Goal: Communication & Community: Answer question/provide support

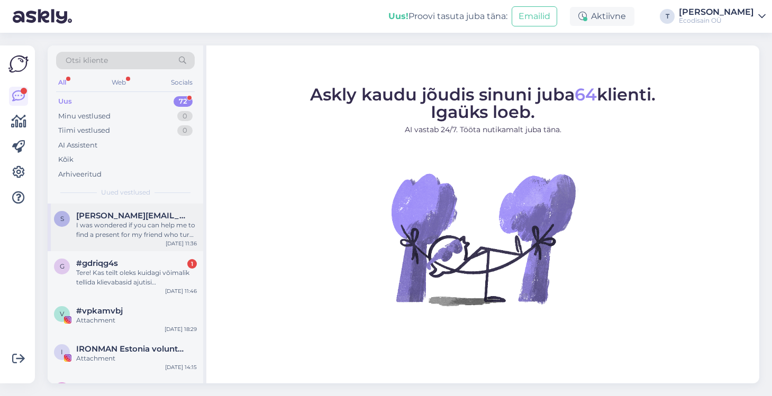
click at [120, 221] on div "I was wondered if you can help me to find a present for my friend who turns 40t…" at bounding box center [136, 230] width 121 height 19
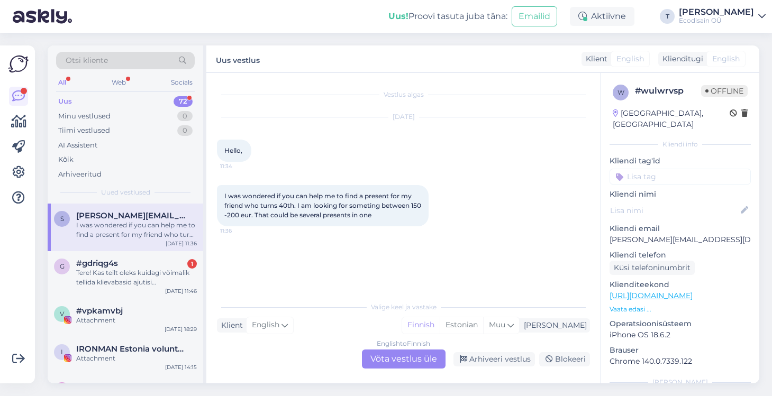
click at [406, 356] on div "English to Finnish Võta vestlus üle" at bounding box center [404, 359] width 84 height 19
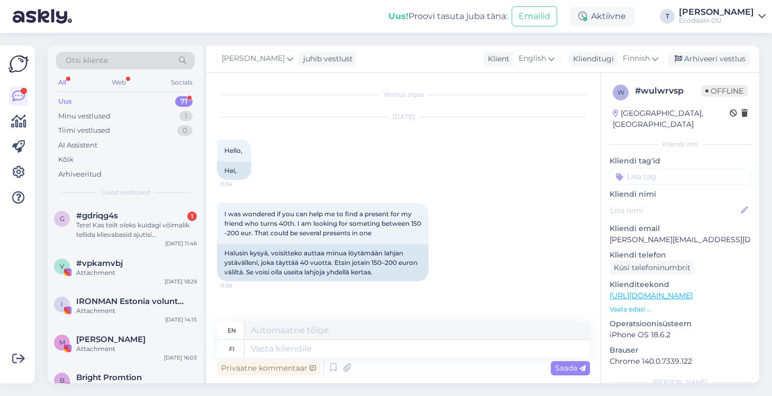
click at [236, 332] on div "en" at bounding box center [231, 331] width 28 height 18
click at [322, 333] on textarea at bounding box center [416, 331] width 345 height 18
click at [638, 305] on p "Vaata edasi ..." at bounding box center [679, 310] width 141 height 10
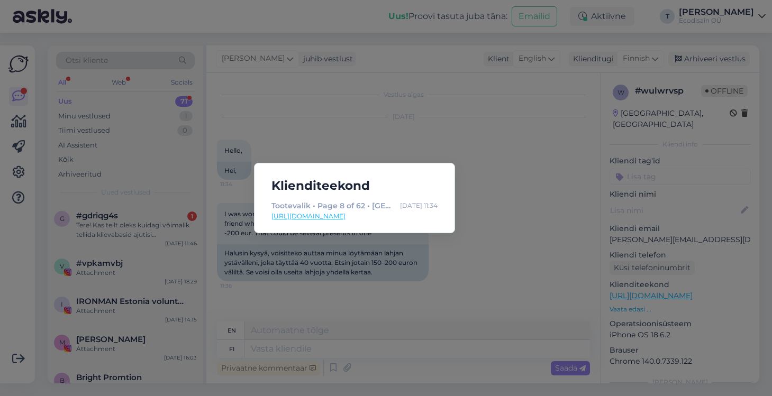
click at [411, 214] on link "https://ecodisain.ee/tootevalik/page/8/?gad_source=1&gad_campaignid=12750356876…" at bounding box center [354, 217] width 166 height 10
click at [400, 271] on div "Klienditeekond Tootevalik • Page 8 of 62 • Ecodisain Sep 24 11:34 https://ecodi…" at bounding box center [386, 198] width 772 height 396
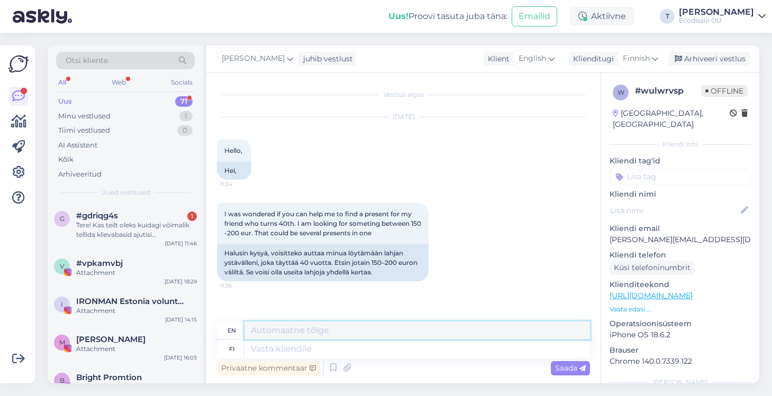
click at [302, 334] on textarea at bounding box center [416, 331] width 345 height 18
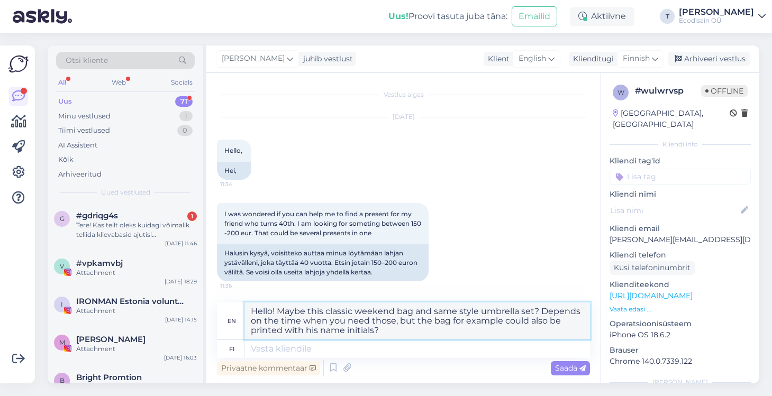
paste textarea "[URL][DOMAIN_NAME][PERSON_NAME]"
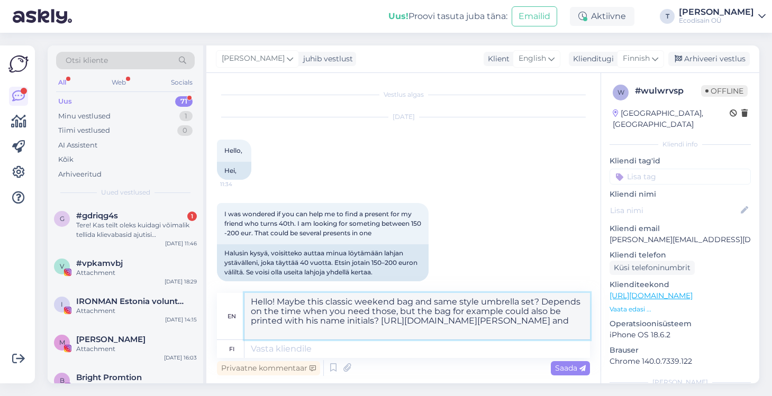
paste textarea "[URL][DOMAIN_NAME][PERSON_NAME]"
type textarea "Hello! Maybe this classic weekend bag and same style umbrella set? Depends on t…"
click at [570, 367] on span "Saada" at bounding box center [570, 368] width 31 height 10
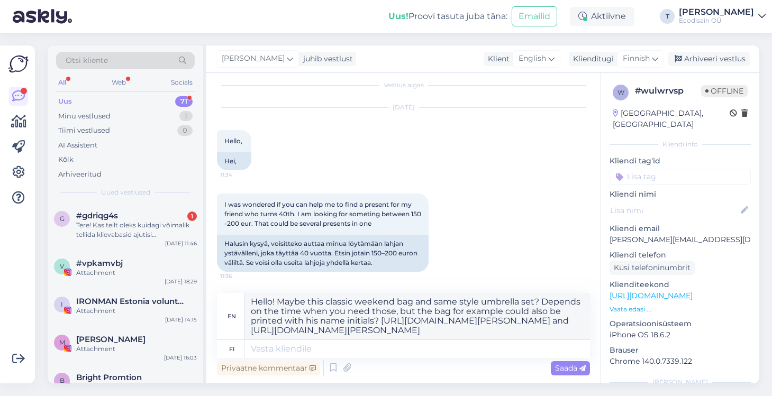
scroll to position [10, 0]
click at [498, 320] on textarea "Hello! Maybe this classic weekend bag and same style umbrella set? Depends on t…" at bounding box center [416, 316] width 345 height 47
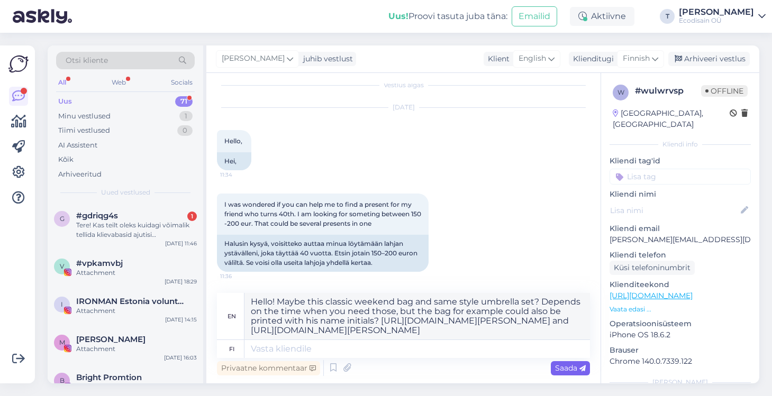
click at [563, 370] on span "Saada" at bounding box center [570, 368] width 31 height 10
click at [537, 59] on span "English" at bounding box center [532, 59] width 28 height 12
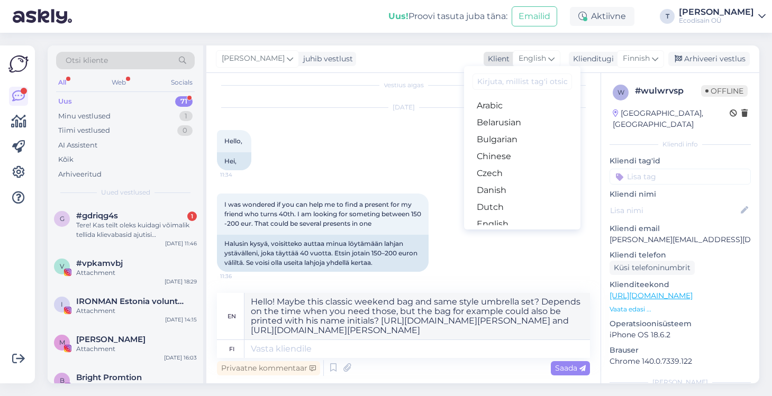
click at [537, 59] on span "English" at bounding box center [532, 59] width 28 height 12
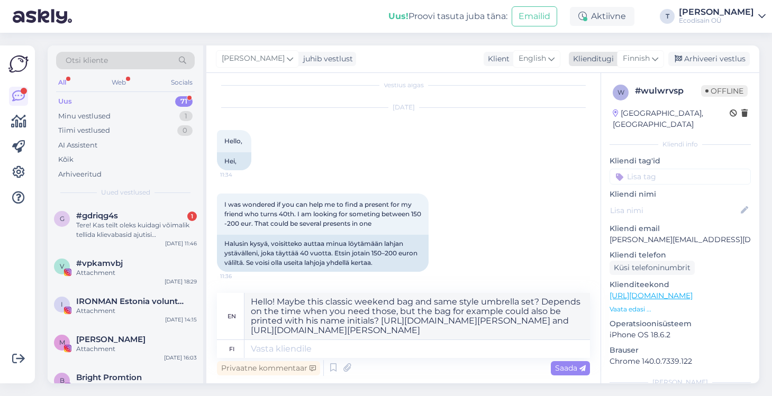
click at [656, 58] on icon at bounding box center [655, 59] width 6 height 12
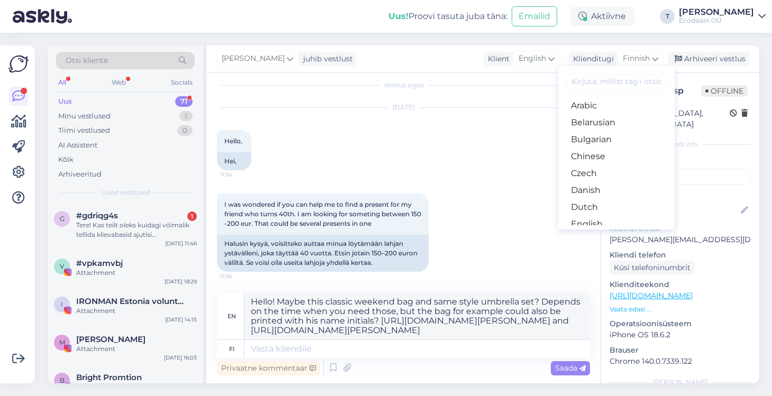
click at [480, 144] on div "Sep 24 2025 Hello, 11:34 Hei," at bounding box center [403, 139] width 373 height 86
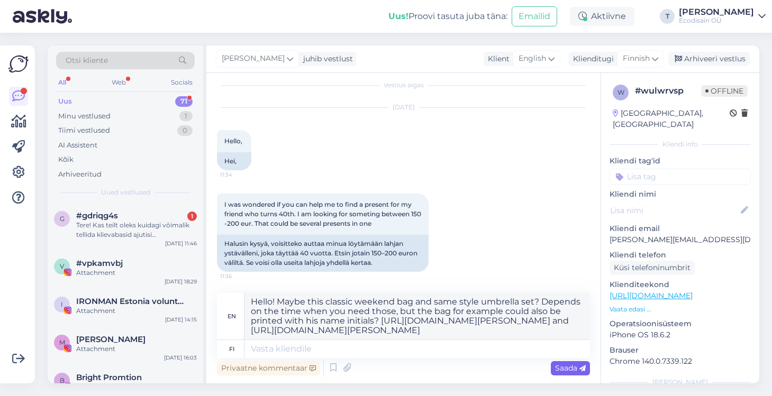
click at [569, 372] on span "Saada" at bounding box center [570, 368] width 31 height 10
click at [335, 350] on textarea at bounding box center [416, 349] width 345 height 18
paste textarea "Hello! Maybe this classic weekend bag and same style umbrella set? Depends on t…"
type textarea "Hello! Maybe this classic weekend bag and same style umbrella set? Depends on t…"
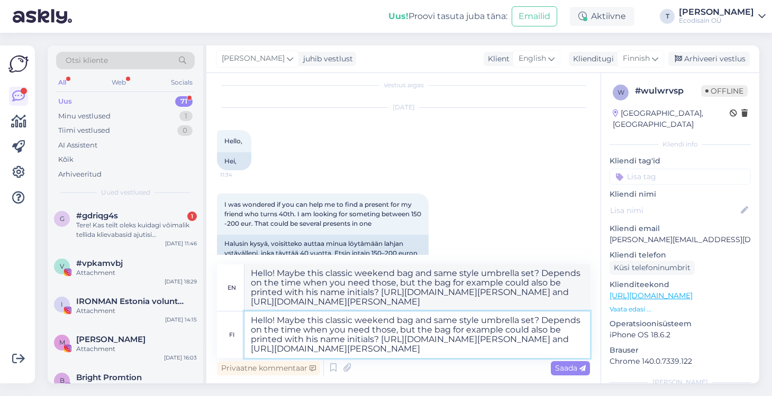
type textarea "Hello! Maybe this classic weekend bag and same style umbrella set? It depends o…"
type textarea "Hello! Maybe this classic weekend bag and same style umbrella set? Depends on t…"
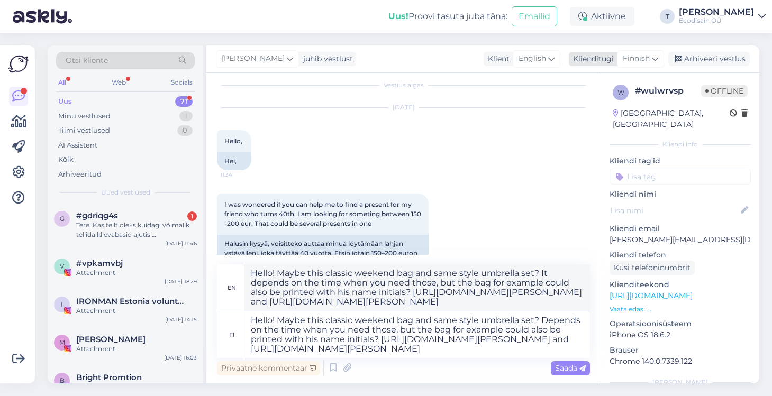
click at [659, 59] on div "Finnish" at bounding box center [640, 58] width 47 height 17
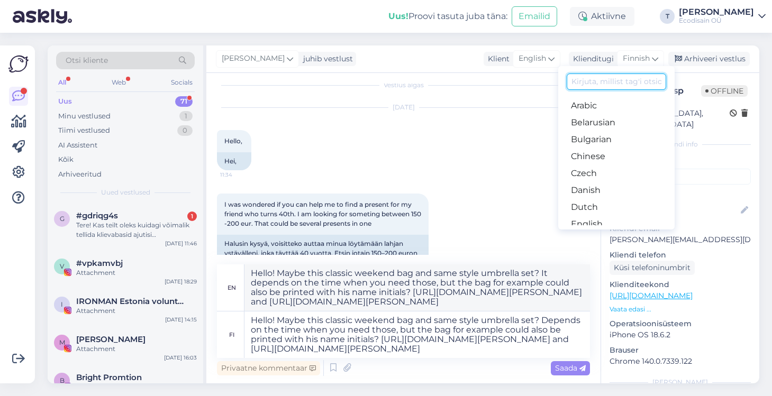
click at [606, 83] on input at bounding box center [616, 82] width 99 height 16
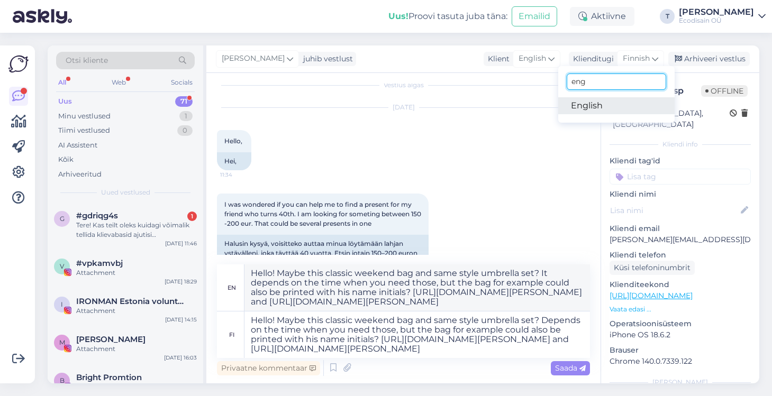
type input "eng"
click at [594, 105] on link "English" at bounding box center [616, 105] width 116 height 17
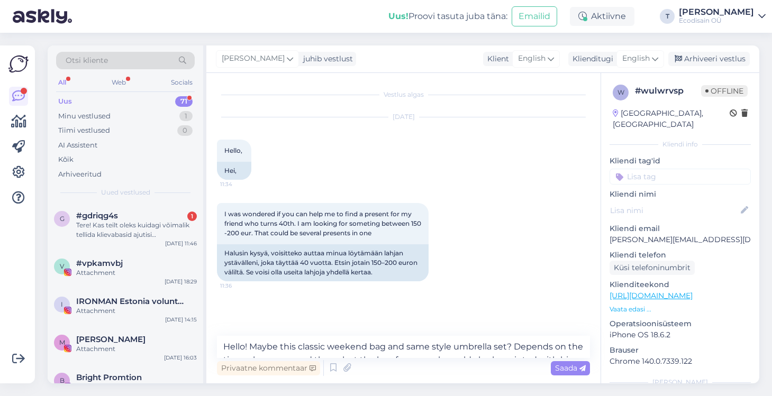
scroll to position [0, 0]
click at [565, 372] on span "Saada" at bounding box center [570, 368] width 31 height 10
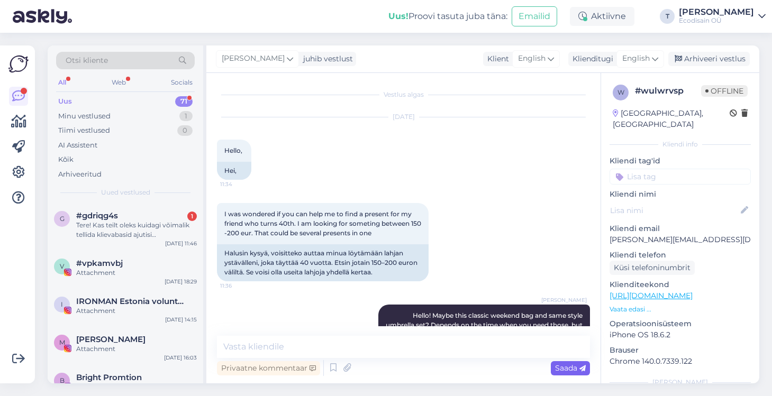
scroll to position [50, 0]
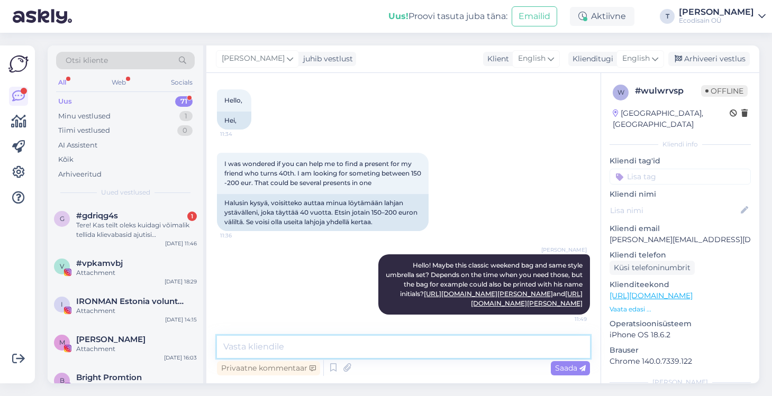
click at [311, 350] on textarea at bounding box center [403, 347] width 373 height 22
type textarea "or we have"
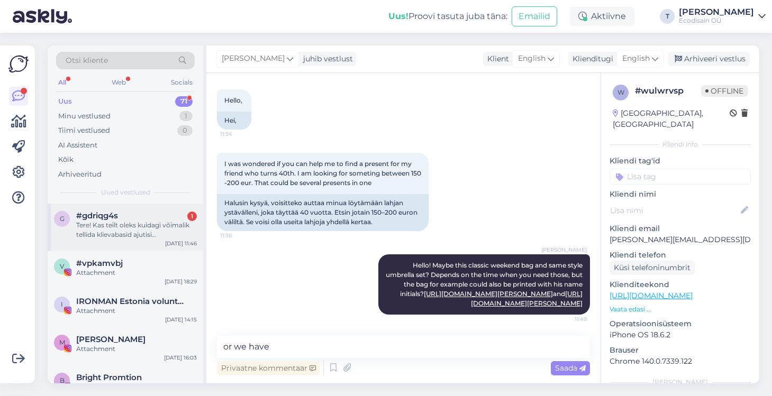
click at [126, 214] on div "#gdriqg4s 1" at bounding box center [136, 216] width 121 height 10
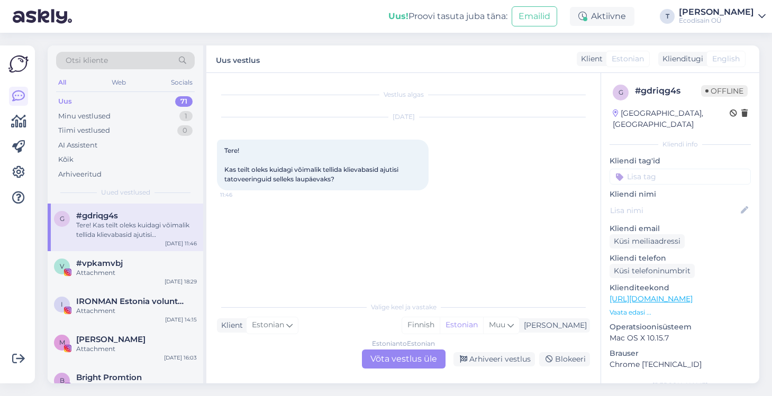
click at [689, 294] on link "https://www.ecodisain.ee/toode/tattoo-teie-firma-logoga/" at bounding box center [650, 299] width 83 height 10
click at [418, 359] on div "Estonian to Estonian Võta vestlus üle" at bounding box center [404, 359] width 84 height 19
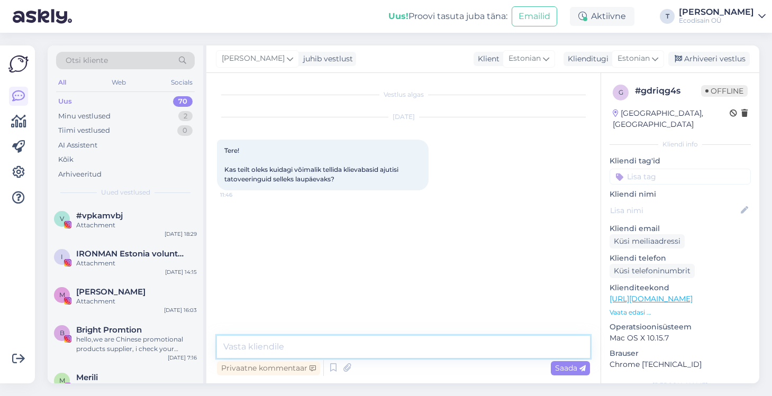
click at [303, 342] on textarea at bounding box center [403, 347] width 373 height 22
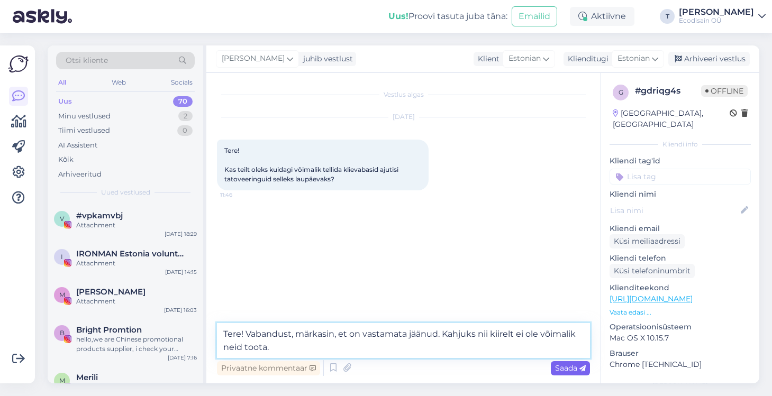
type textarea "Tere! Vabandust, märkasin, et on vastamata jäänud. Kahjuks nii kiirelt ei ole v…"
click at [568, 370] on span "Saada" at bounding box center [570, 368] width 31 height 10
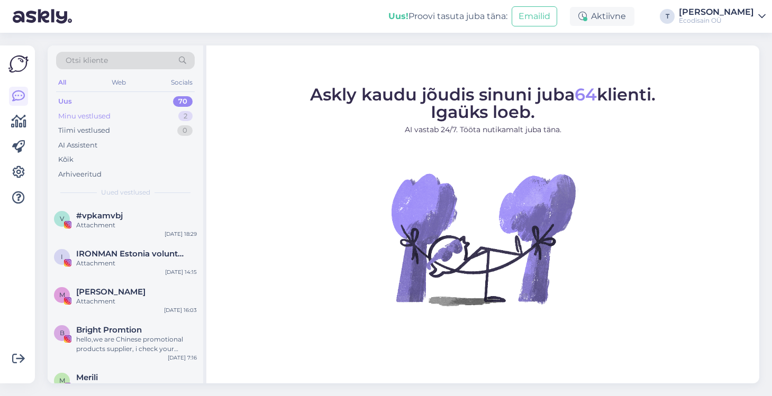
click at [139, 112] on div "Minu vestlused 2" at bounding box center [125, 116] width 139 height 15
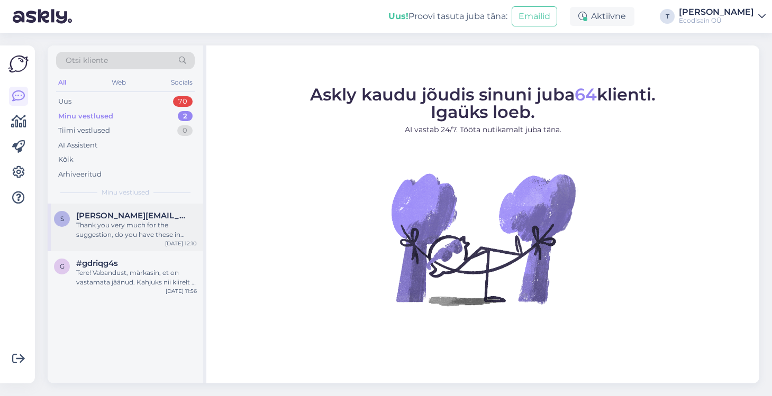
click at [117, 226] on div "Thank you very much for the suggestion, do you have these in shop?" at bounding box center [136, 230] width 121 height 19
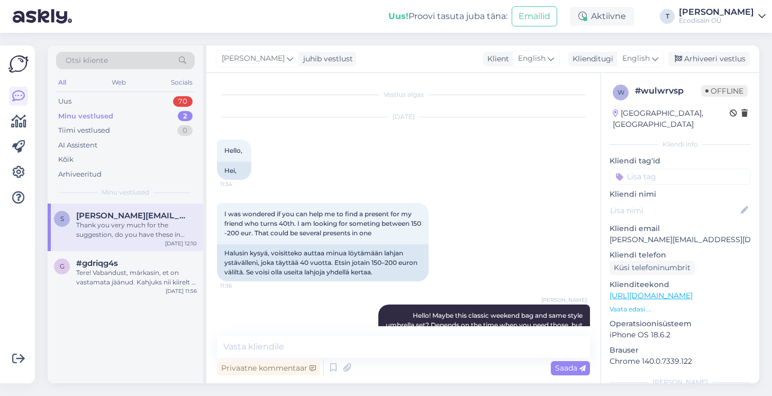
scroll to position [105, 0]
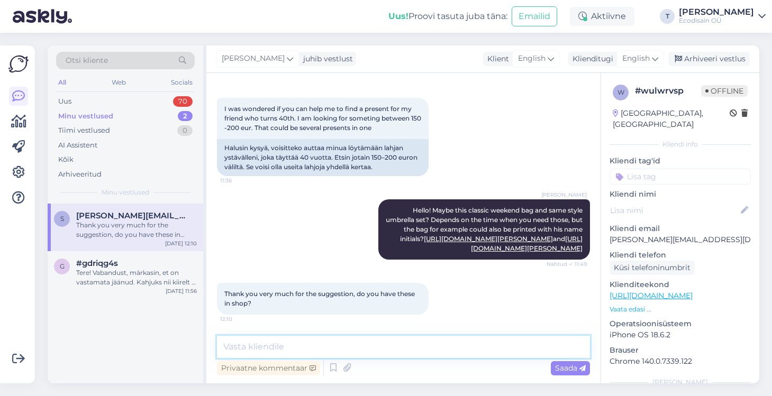
click at [293, 346] on textarea at bounding box center [403, 347] width 373 height 22
drag, startPoint x: 487, startPoint y: 349, endPoint x: 212, endPoint y: 344, distance: 275.2
click at [212, 344] on div "Vestlus algas [DATE] Hello, 11:34 Hei, I was wondered if you can help me to fin…" at bounding box center [403, 228] width 394 height 311
type textarea "S"
type textarea "w"
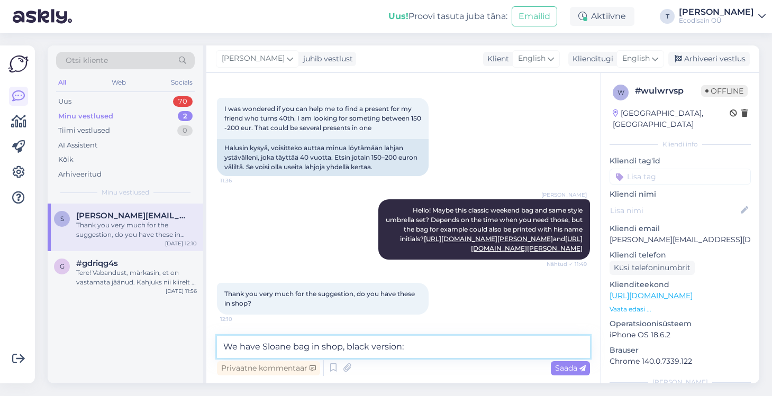
paste textarea "[URL][DOMAIN_NAME]"
type textarea "We have Sloane bag in shop, black version: [URL][DOMAIN_NAME]"
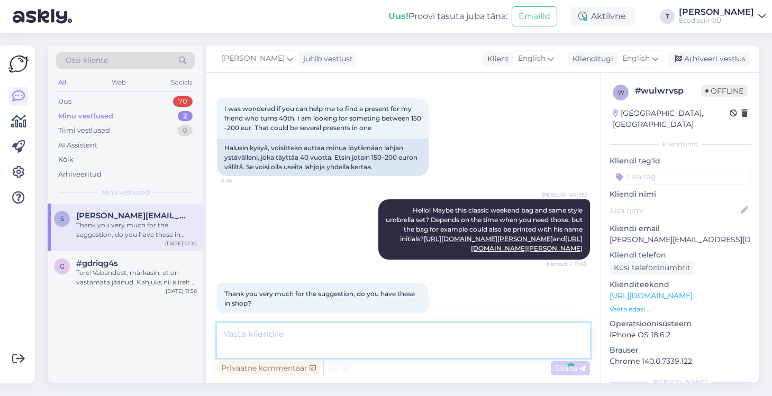
scroll to position [170, 0]
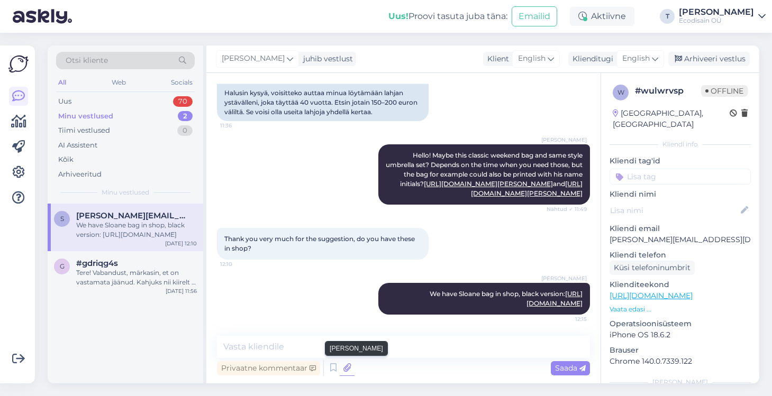
click at [346, 367] on icon at bounding box center [347, 368] width 15 height 16
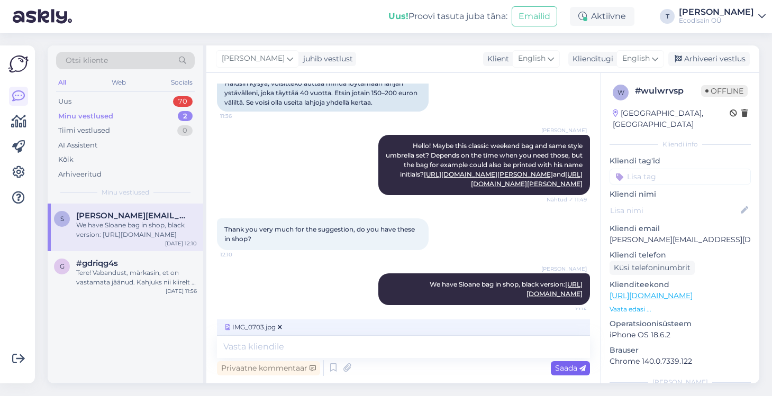
click at [572, 369] on span "Saada" at bounding box center [570, 368] width 31 height 10
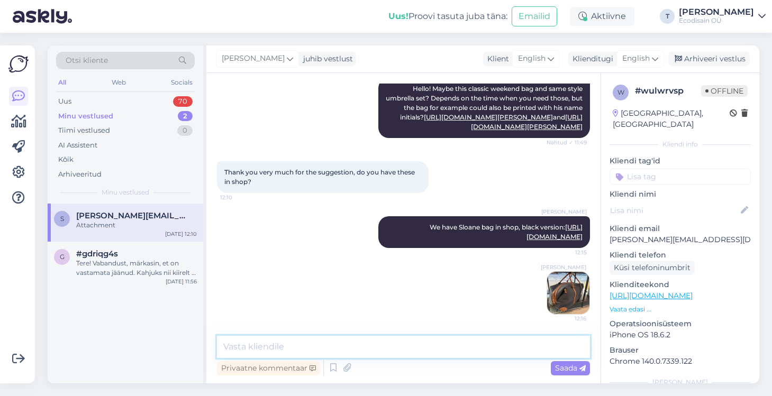
click at [407, 340] on textarea at bounding box center [403, 347] width 373 height 22
type textarea "and [PERSON_NAME] umbrellas in 2 colors.."
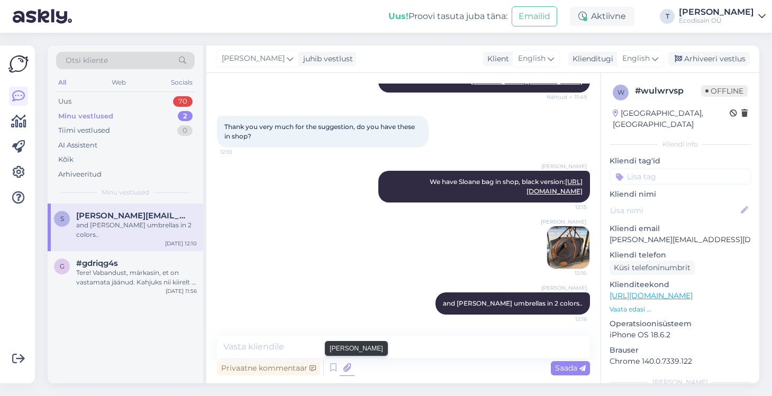
click at [347, 371] on icon at bounding box center [347, 368] width 15 height 16
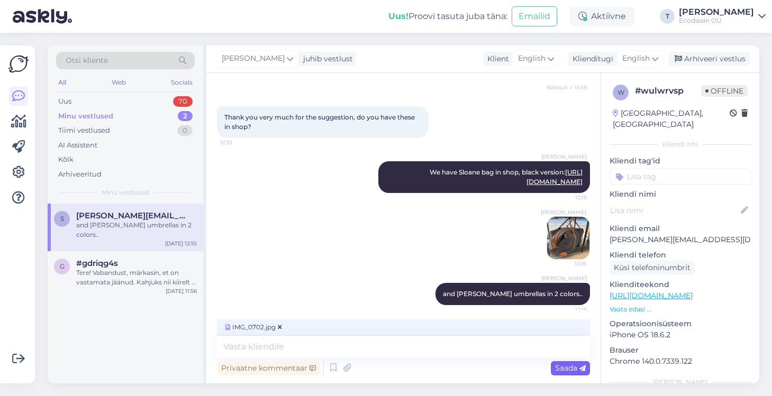
click at [565, 369] on span "Saada" at bounding box center [570, 368] width 31 height 10
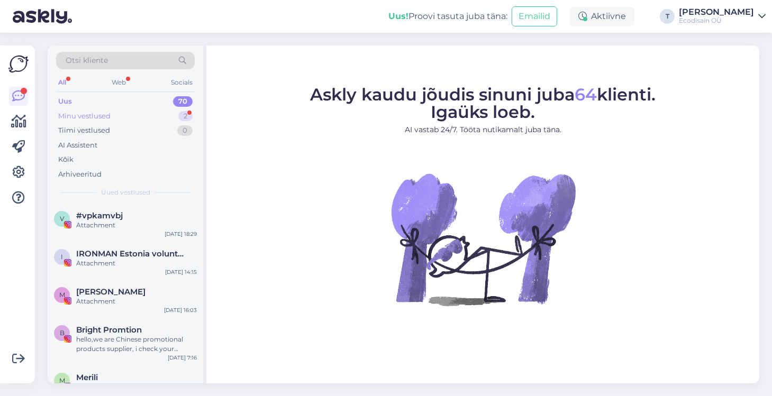
click at [120, 113] on div "Minu vestlused 2" at bounding box center [125, 116] width 139 height 15
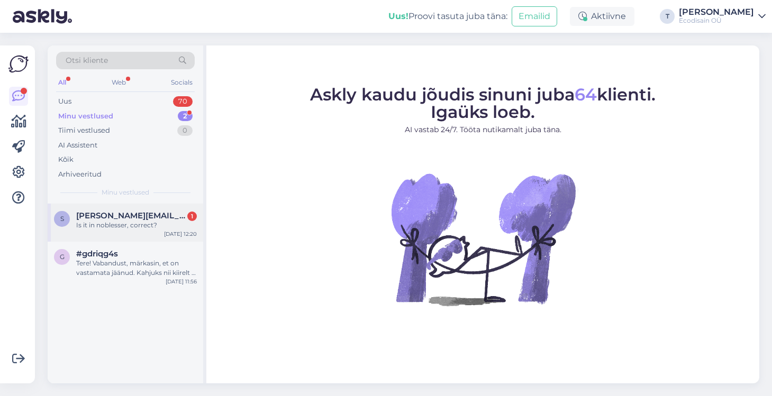
click at [111, 219] on span "[PERSON_NAME][EMAIL_ADDRESS][DOMAIN_NAME]" at bounding box center [131, 216] width 110 height 10
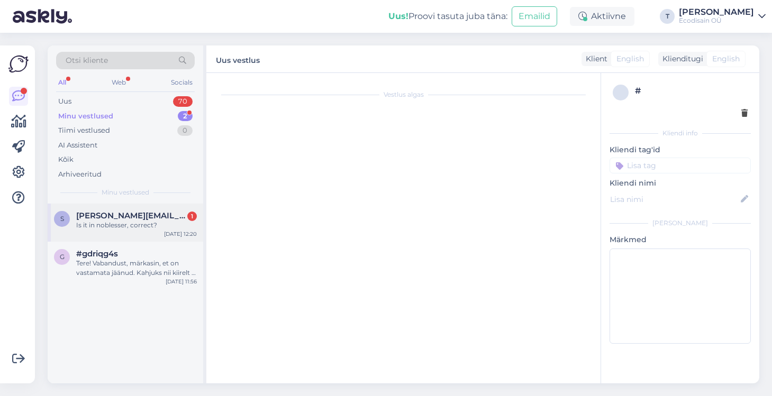
scroll to position [576, 0]
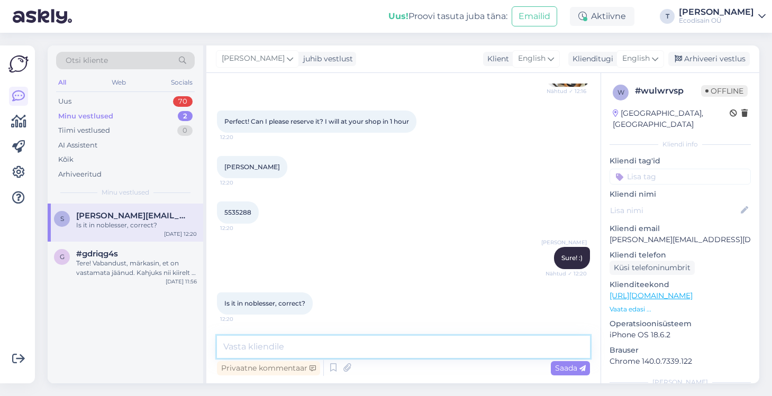
click at [318, 345] on textarea at bounding box center [403, 347] width 373 height 22
type textarea "Yes, [PERSON_NAME] 18 is address :)"
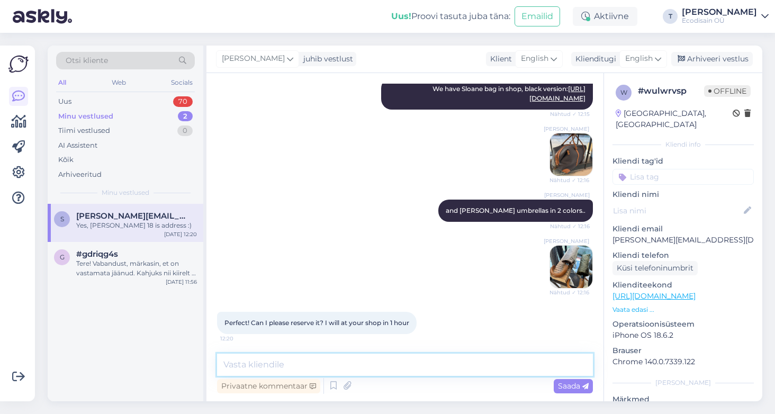
scroll to position [363, 0]
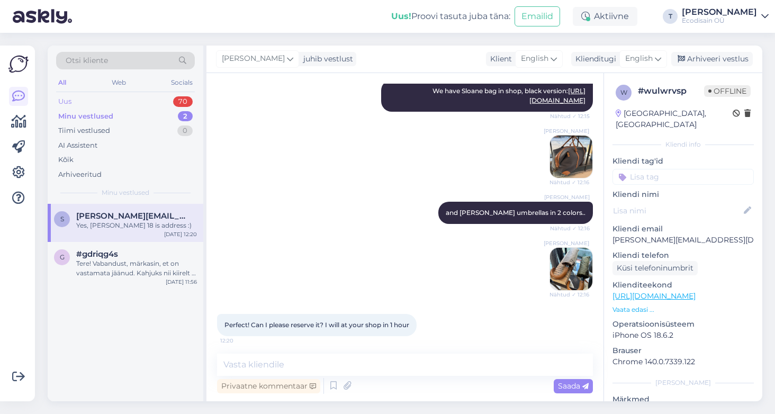
click at [118, 102] on div "Uus 70" at bounding box center [125, 101] width 139 height 15
